Goal: Information Seeking & Learning: Learn about a topic

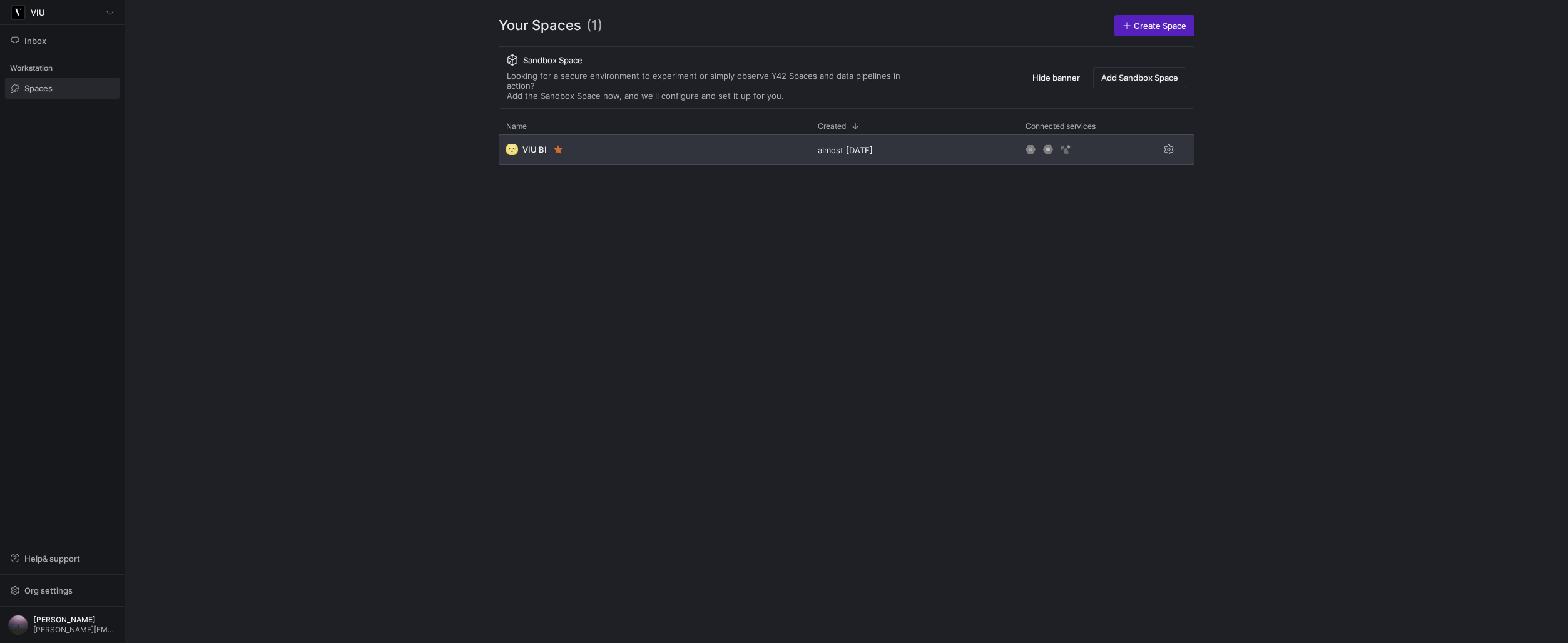
click at [625, 136] on div "🌝 VIU BI" at bounding box center [654, 149] width 311 height 30
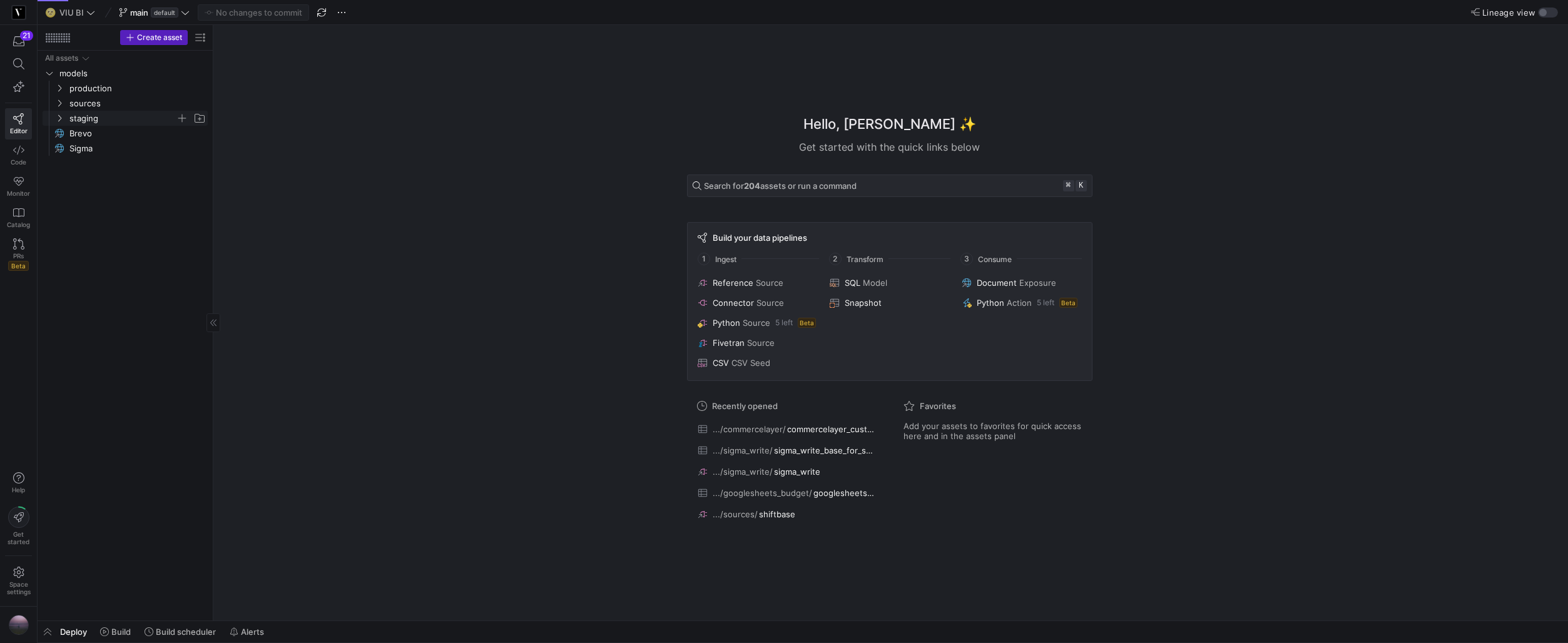
click at [59, 121] on icon "Press SPACE to select this row." at bounding box center [59, 118] width 8 height 8
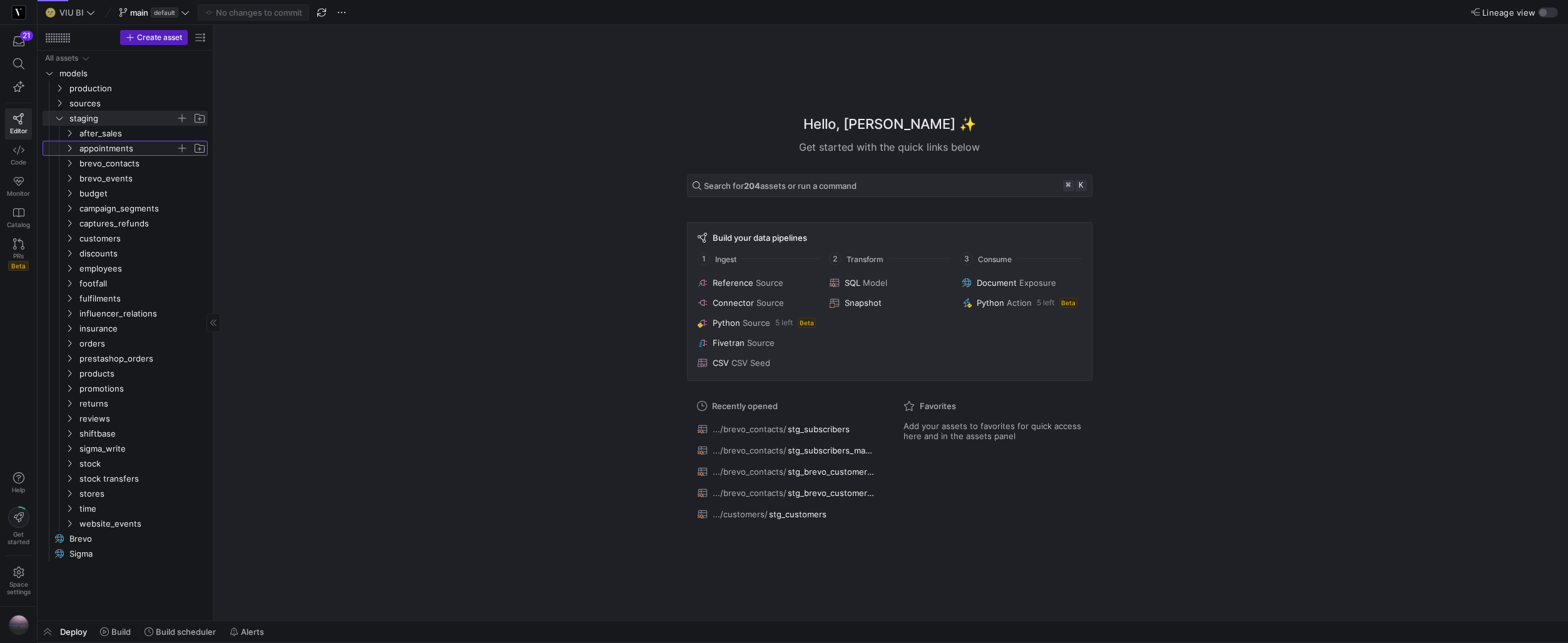
click at [68, 144] on icon "Press SPACE to select this row." at bounding box center [69, 148] width 8 height 8
click at [109, 192] on span "stg_appointments​​​​​​​​​​" at bounding box center [141, 194] width 105 height 14
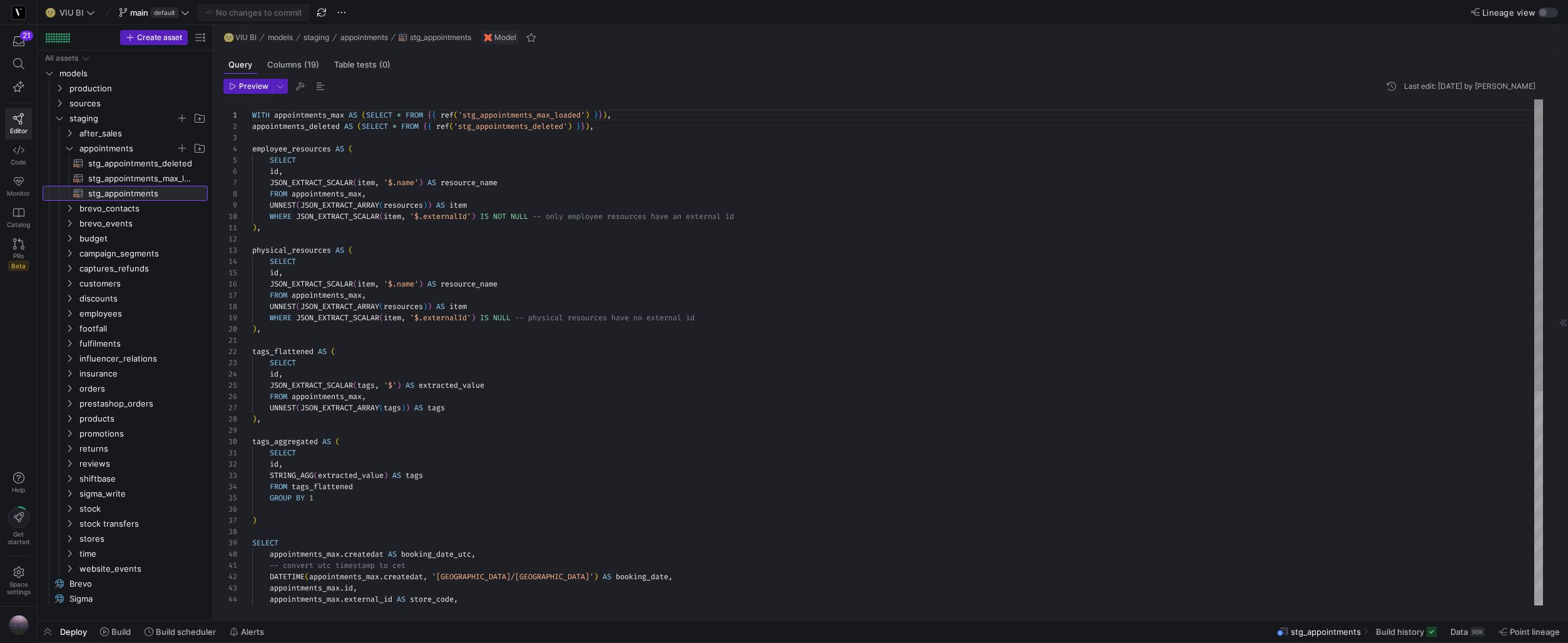
scroll to position [112, 0]
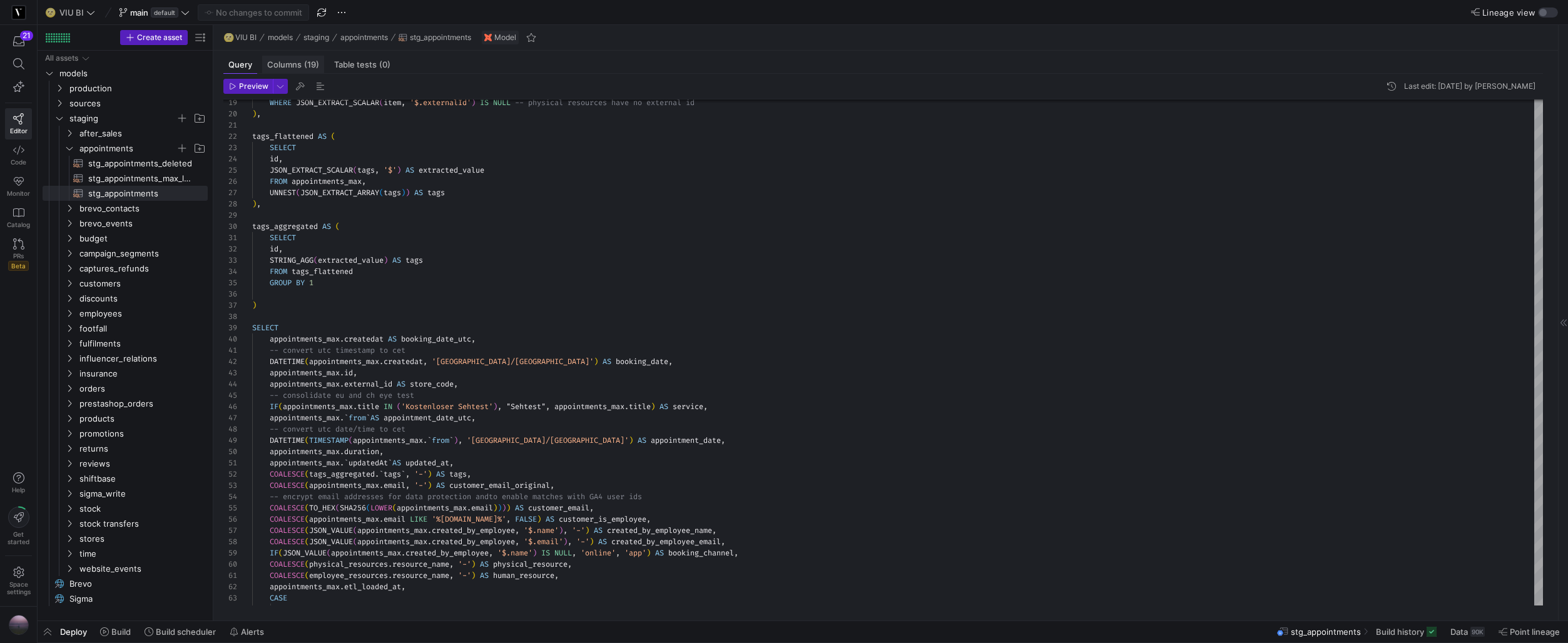
click at [283, 67] on span "Columns (19)" at bounding box center [293, 64] width 52 height 8
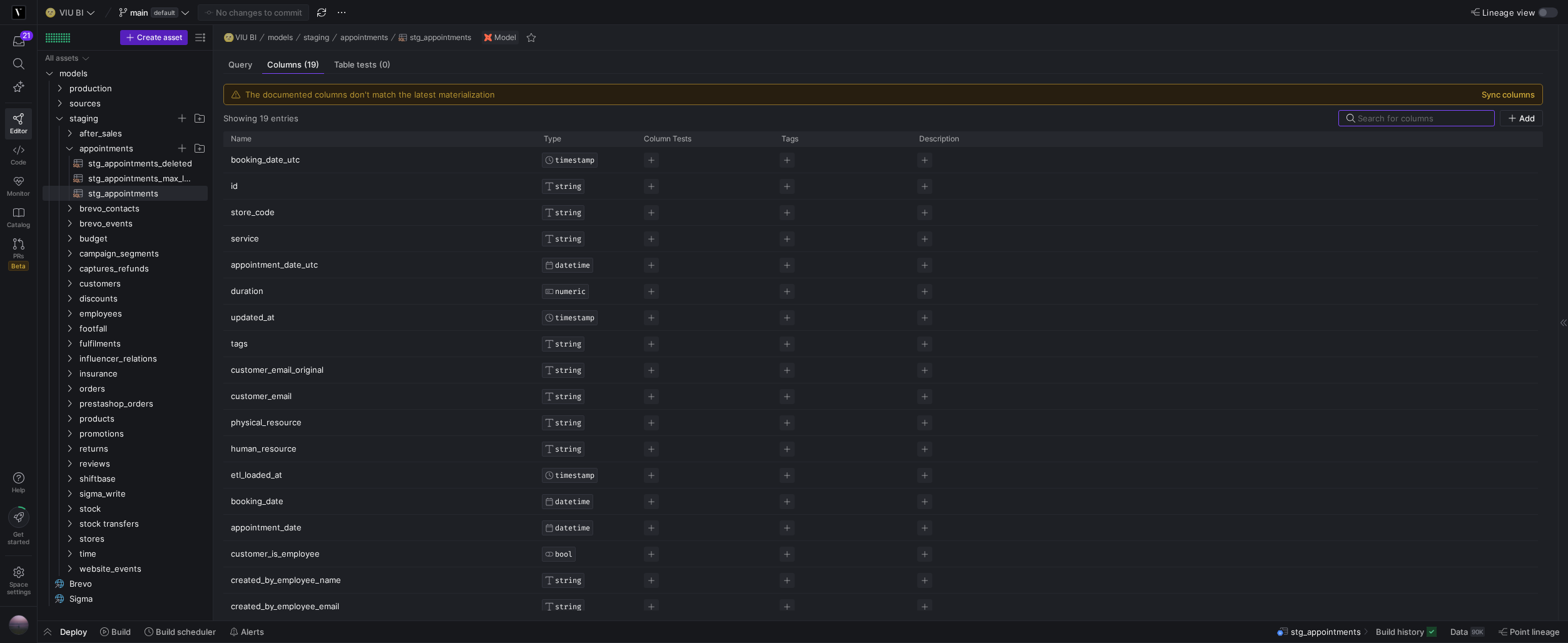
click at [1494, 95] on button "Sync columns" at bounding box center [1507, 94] width 53 height 10
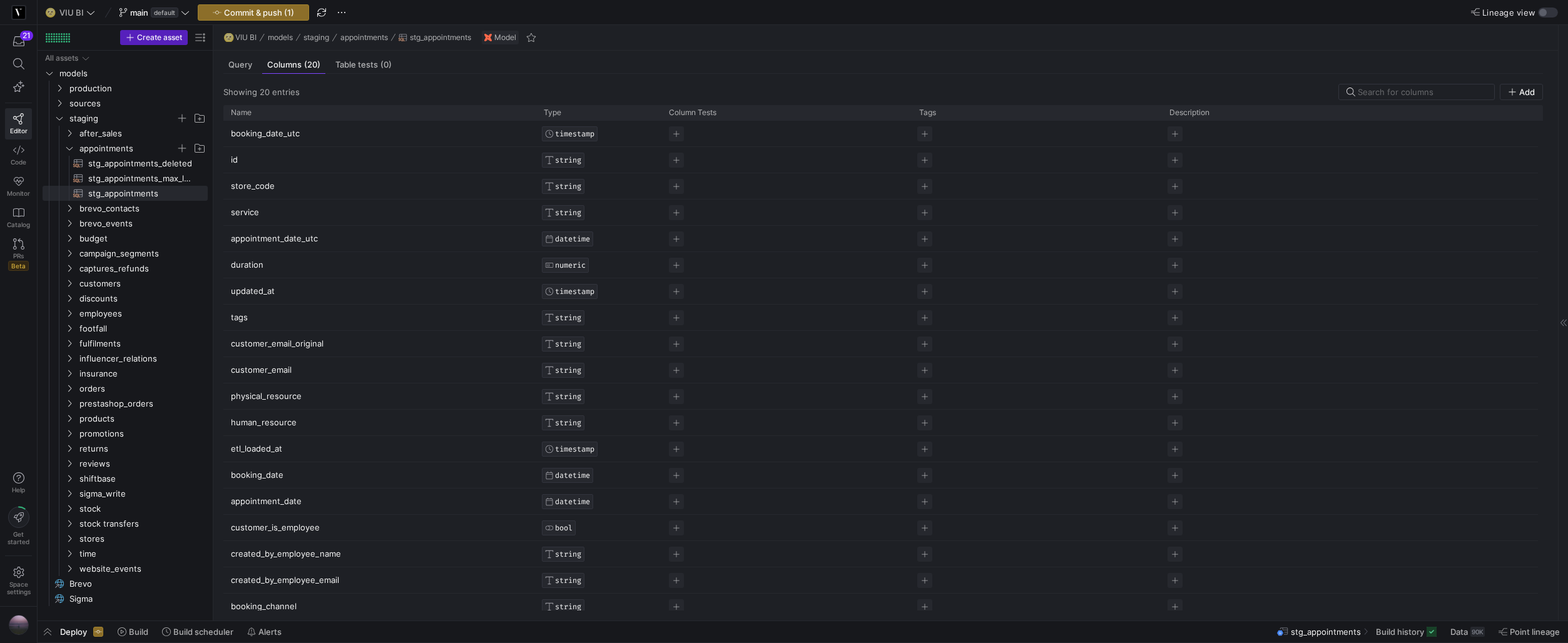
scroll to position [35, 0]
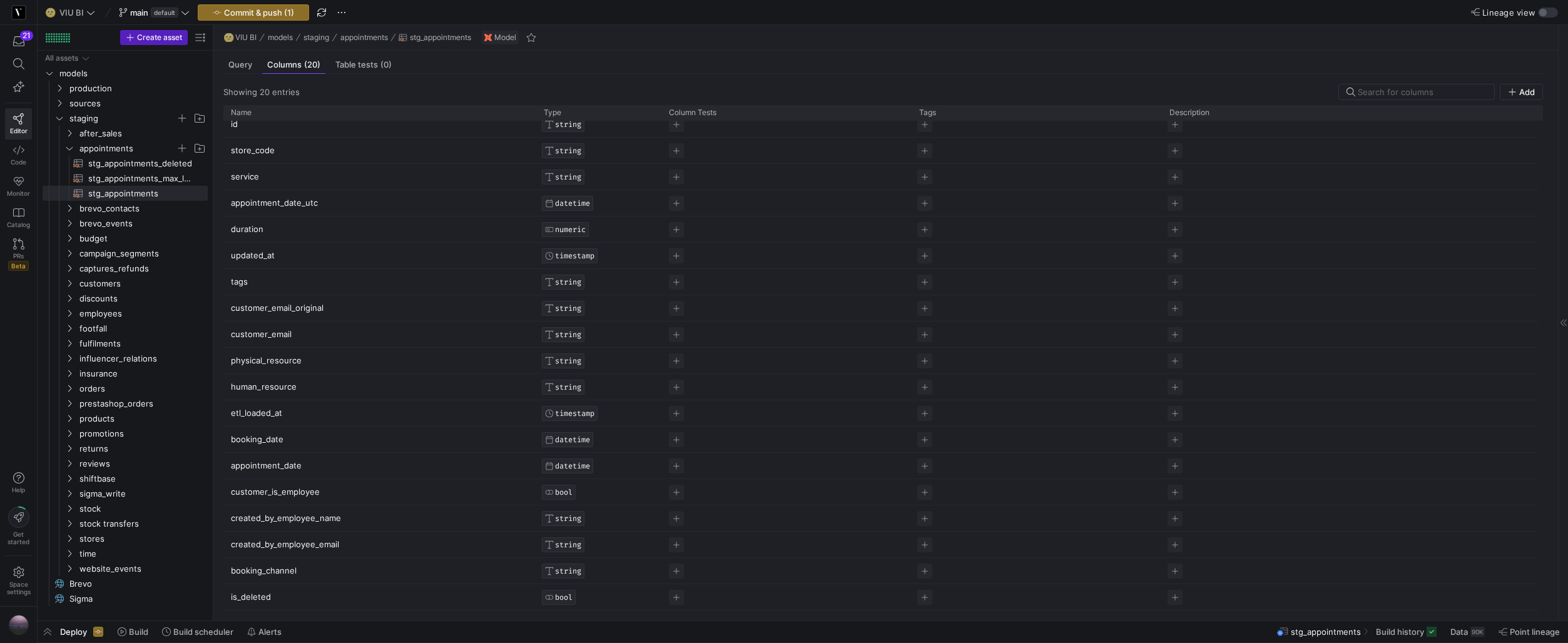
click at [298, 572] on p "booking_channel" at bounding box center [379, 571] width 298 height 24
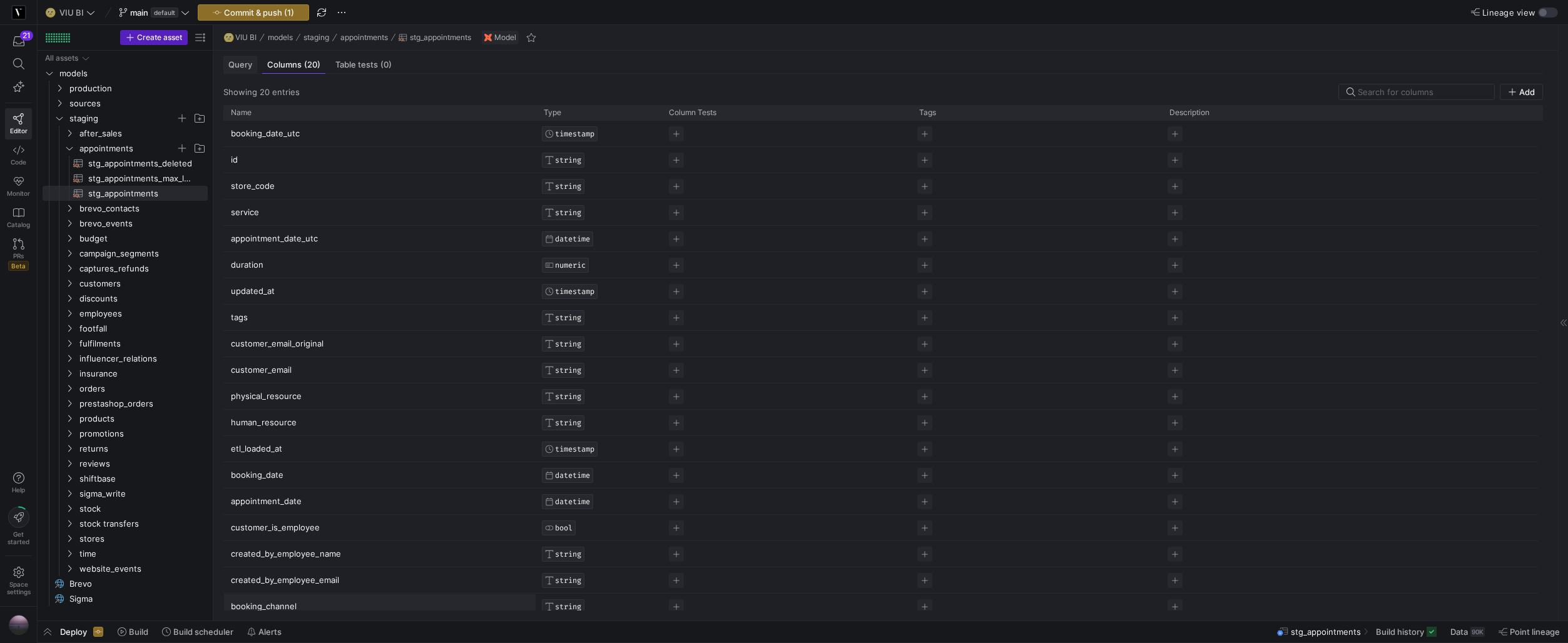
click at [243, 68] on span "Query" at bounding box center [240, 64] width 24 height 8
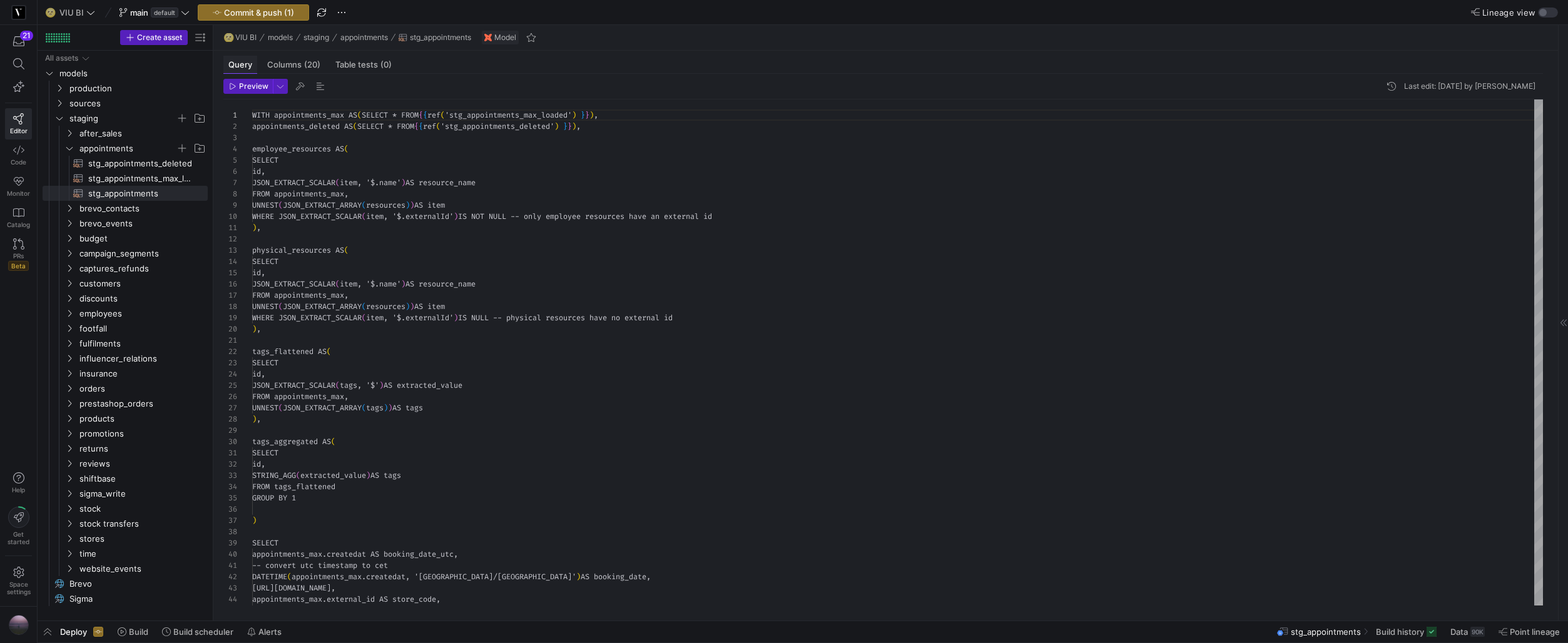
scroll to position [112, 0]
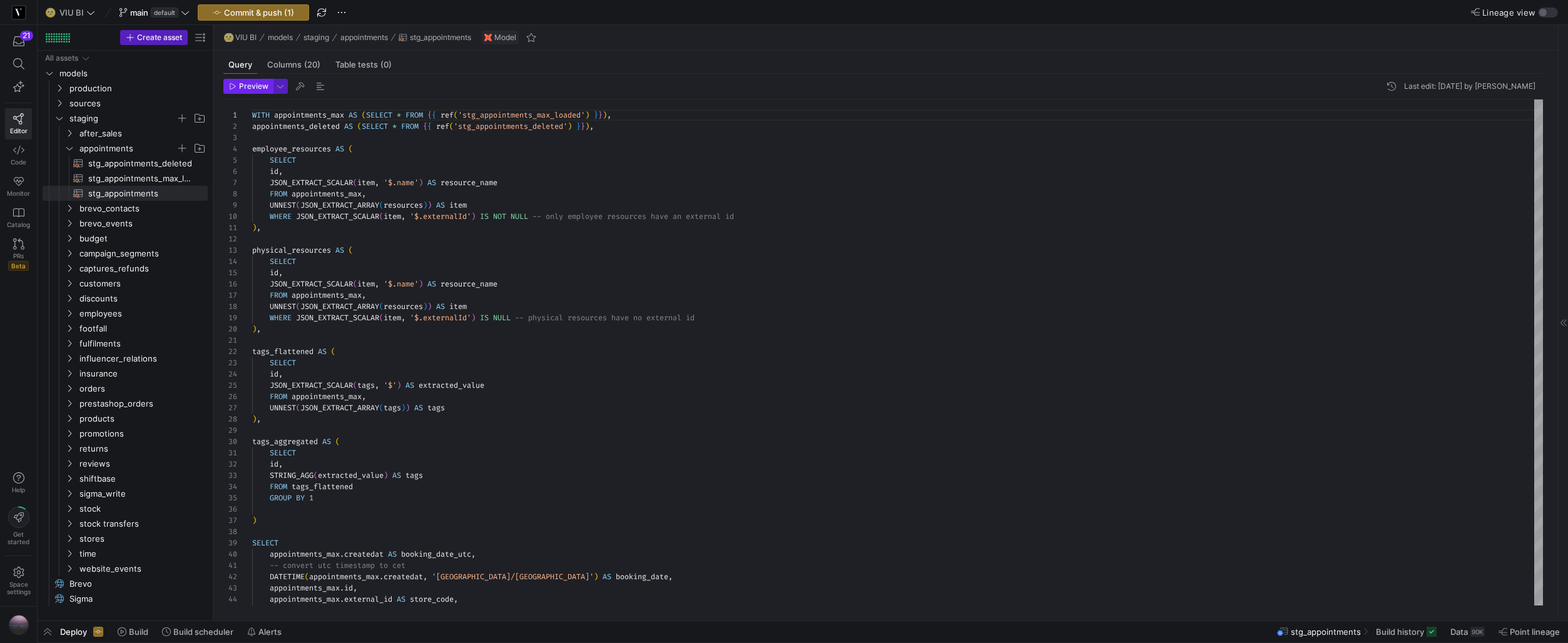
click at [250, 87] on span "Preview" at bounding box center [254, 86] width 30 height 8
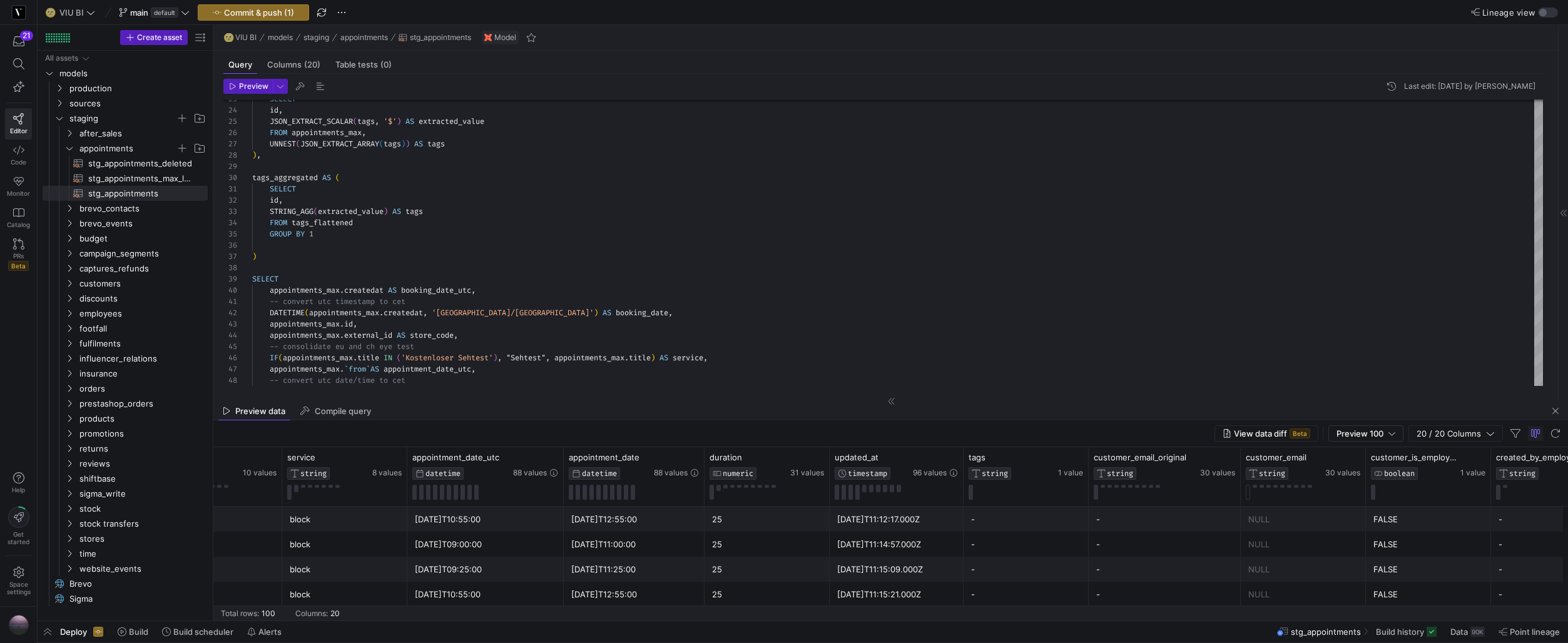
scroll to position [0, 0]
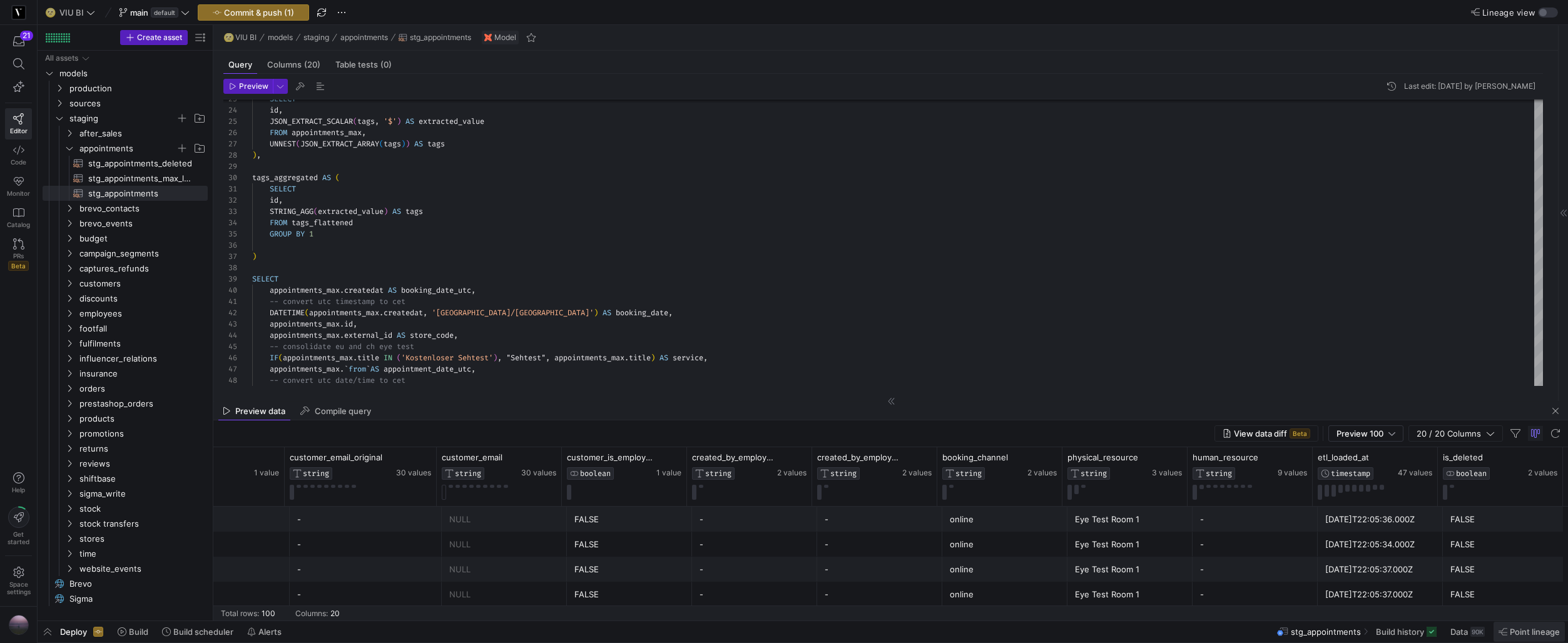
click at [1540, 635] on span "Point lineage" at bounding box center [1534, 632] width 50 height 10
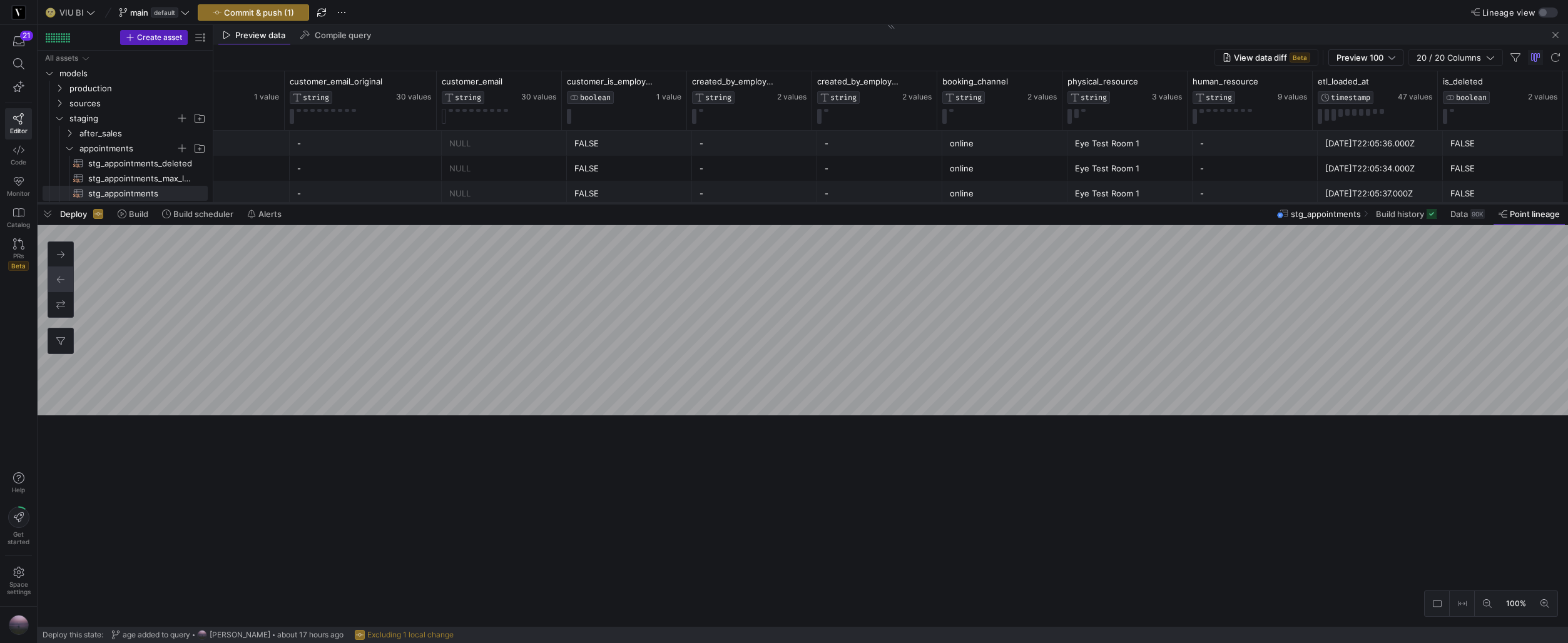
drag, startPoint x: 830, startPoint y: 415, endPoint x: 791, endPoint y: 204, distance: 214.6
click at [791, 204] on div at bounding box center [802, 203] width 1530 height 5
